Goal: Task Accomplishment & Management: Use online tool/utility

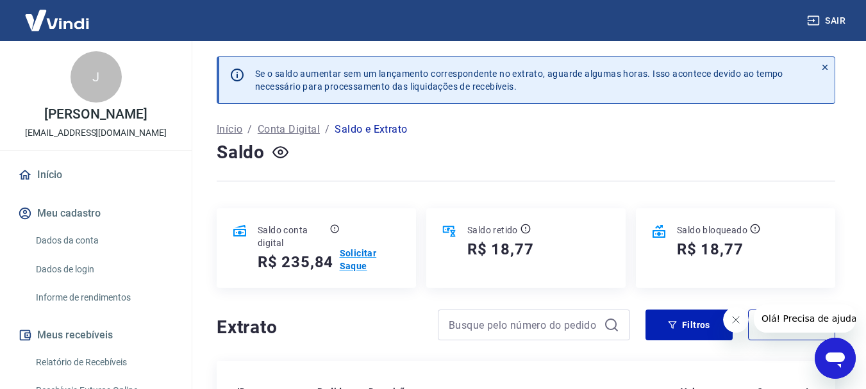
click at [356, 258] on p "Solicitar Saque" at bounding box center [370, 260] width 61 height 26
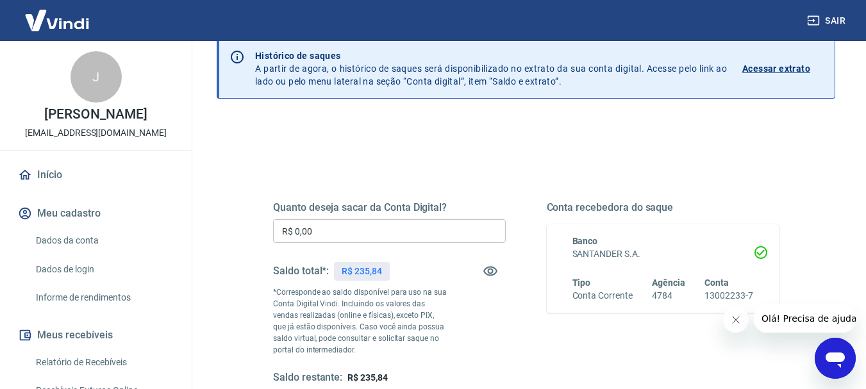
scroll to position [60, 0]
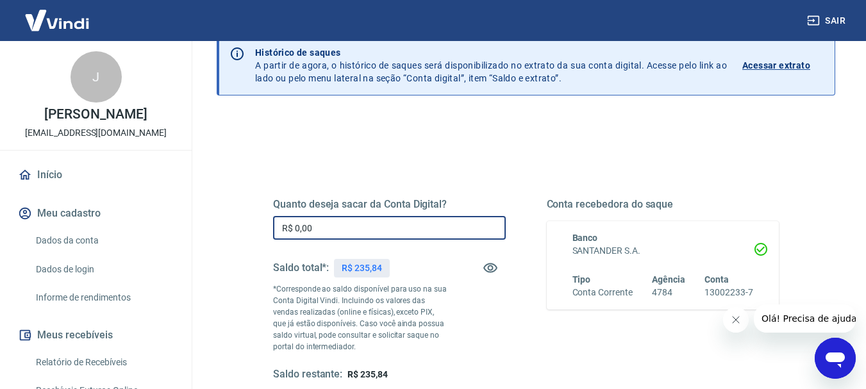
click at [300, 229] on input "R$ 0,00" at bounding box center [389, 228] width 233 height 24
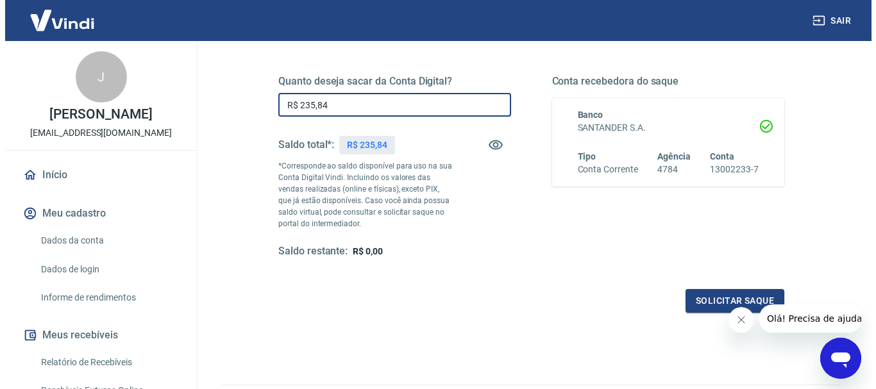
scroll to position [184, 0]
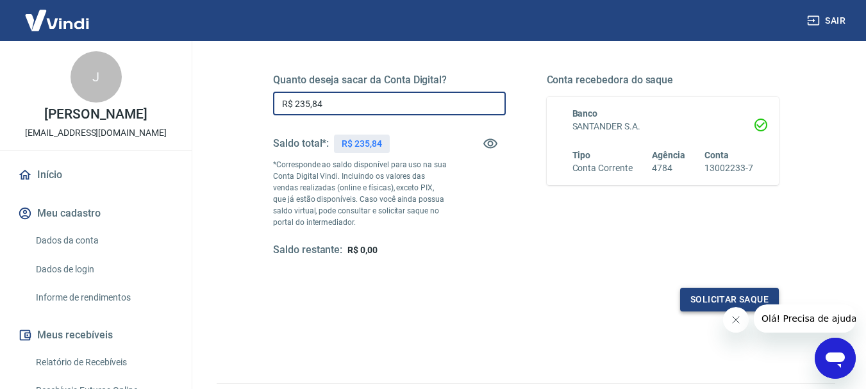
type input "R$ 235,84"
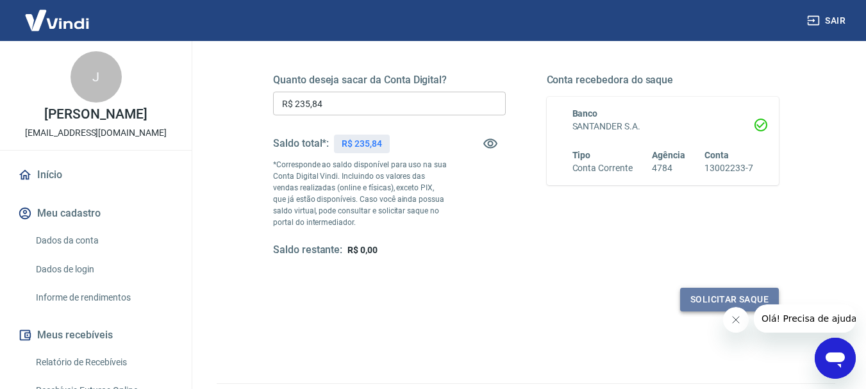
click at [704, 294] on button "Solicitar saque" at bounding box center [729, 300] width 99 height 24
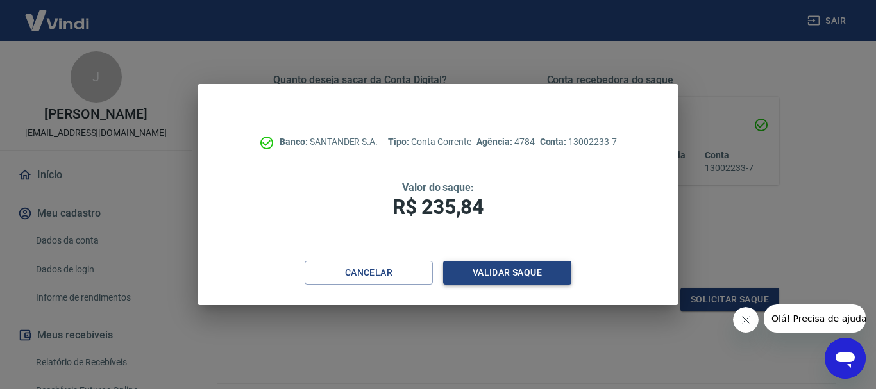
click at [508, 275] on button "Validar saque" at bounding box center [507, 273] width 128 height 24
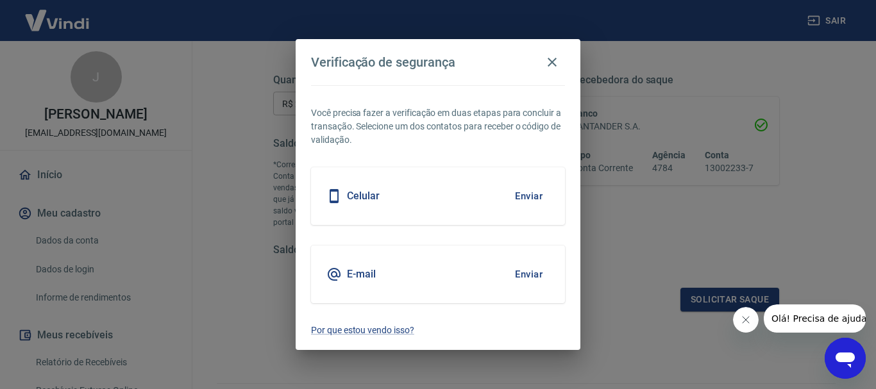
click at [526, 195] on button "Enviar" at bounding box center [529, 196] width 42 height 27
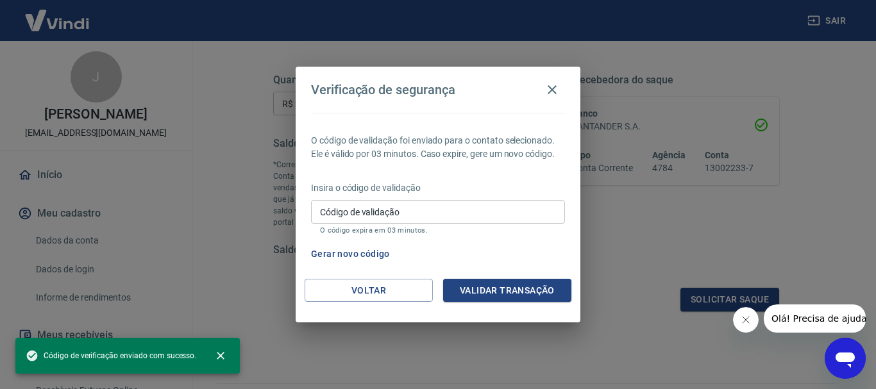
click at [408, 215] on input "Código de validação" at bounding box center [438, 212] width 254 height 24
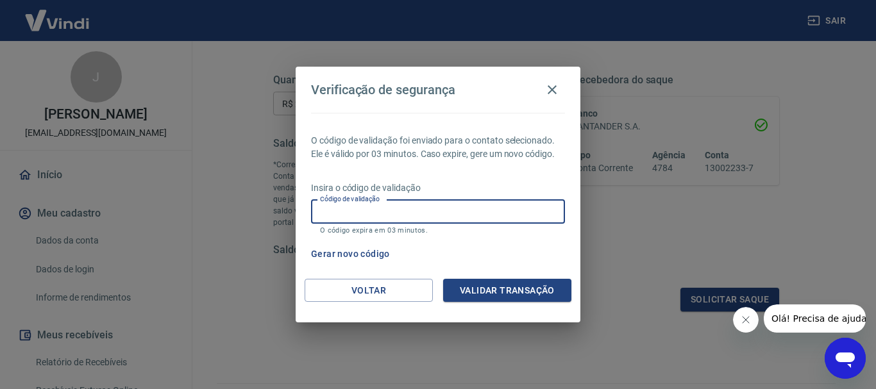
click at [536, 215] on input "Código de validação" at bounding box center [438, 212] width 254 height 24
type input "887510"
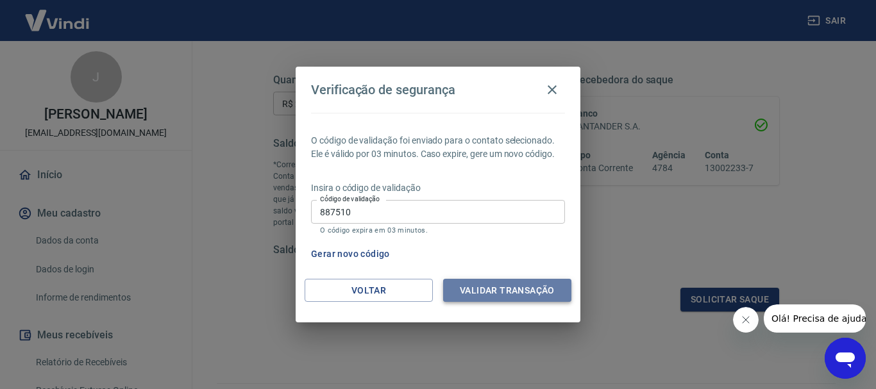
click at [492, 290] on button "Validar transação" at bounding box center [507, 291] width 128 height 24
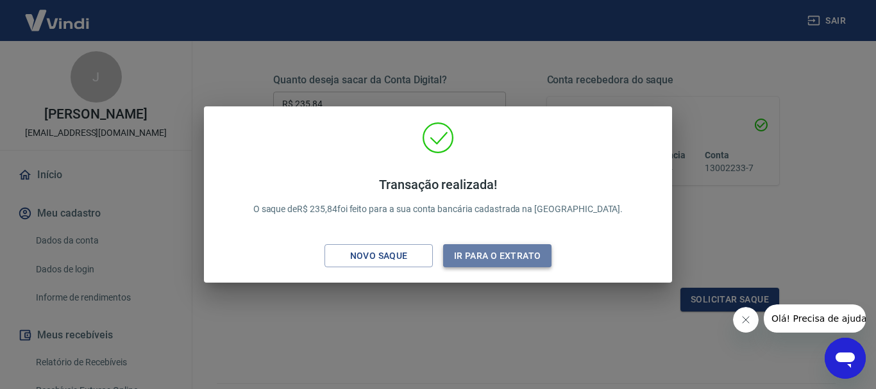
click at [483, 253] on button "Ir para o extrato" at bounding box center [497, 256] width 108 height 24
